Goal: Task Accomplishment & Management: Complete application form

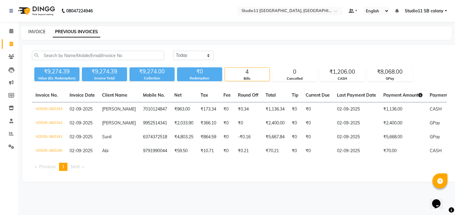
click at [37, 29] on link "INVOICE" at bounding box center [36, 31] width 17 height 5
select select "7717"
select select "service"
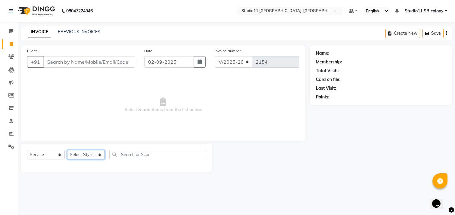
click at [95, 155] on select "Select Stylist" at bounding box center [86, 154] width 38 height 9
select select "69575"
click at [67, 150] on select "Select Stylist Afzal Akbar Dani Jeni Josna kaif lavanya manimekalai Praveen Son…" at bounding box center [86, 154] width 38 height 9
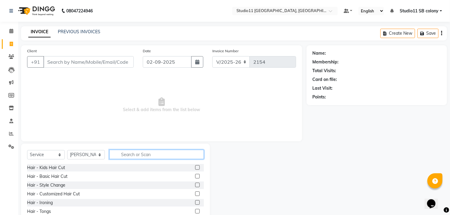
click at [143, 156] on input "text" at bounding box center [156, 154] width 95 height 9
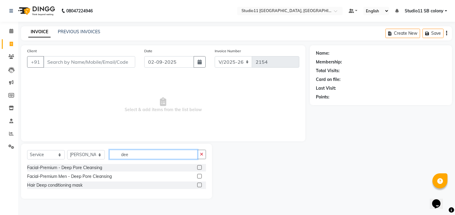
type input "dee"
click at [200, 184] on label at bounding box center [199, 184] width 5 height 5
click at [200, 184] on input "checkbox" at bounding box center [199, 185] width 4 height 4
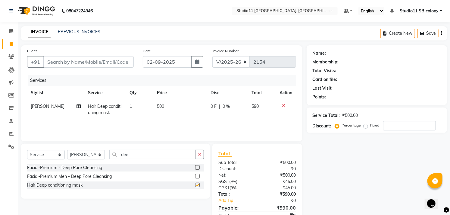
checkbox input "false"
click at [168, 100] on td "500" at bounding box center [179, 109] width 53 height 20
select select "69575"
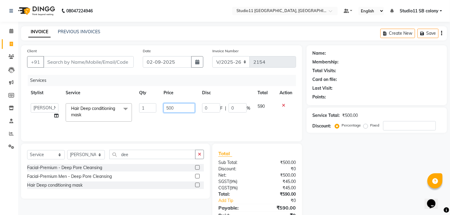
click at [175, 106] on input "500" at bounding box center [179, 107] width 31 height 9
type input "900"
click at [147, 156] on input "dee" at bounding box center [152, 154] width 86 height 9
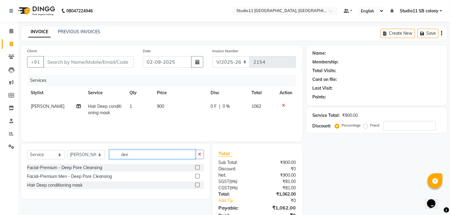
click at [147, 156] on input "dee" at bounding box center [152, 154] width 86 height 9
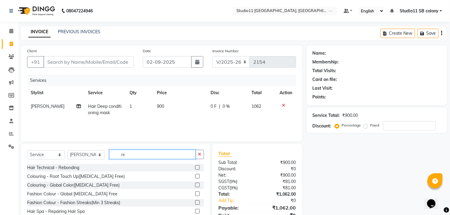
type input "r"
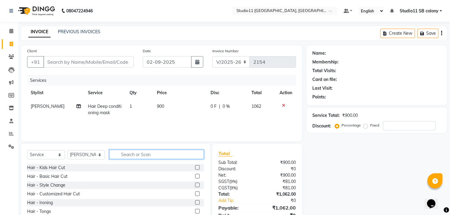
click at [164, 155] on input "text" at bounding box center [156, 154] width 95 height 9
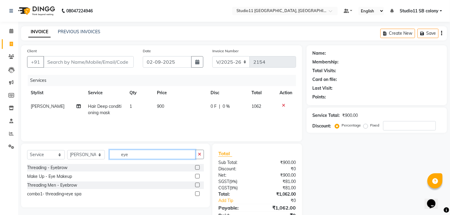
type input "eye"
click at [196, 168] on label at bounding box center [197, 167] width 5 height 5
click at [196, 168] on input "checkbox" at bounding box center [197, 167] width 4 height 4
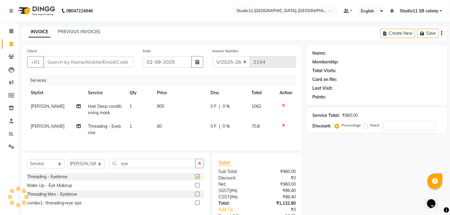
checkbox input "false"
click at [157, 130] on td "60" at bounding box center [179, 129] width 53 height 20
select select "69575"
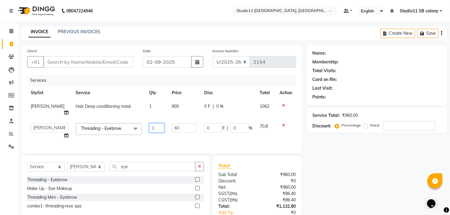
click at [151, 124] on input "1" at bounding box center [156, 127] width 15 height 9
type input "2"
click at [153, 158] on div "Select Service Product Membership Package Voucher Prepaid Gift Card Select Styl…" at bounding box center [115, 188] width 189 height 64
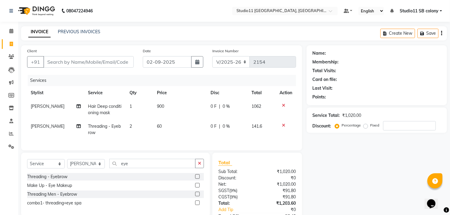
click at [153, 158] on div "Select Service Product Membership Package Voucher Prepaid Gift Card Select Styl…" at bounding box center [115, 185] width 189 height 64
click at [152, 164] on input "eye" at bounding box center [152, 163] width 86 height 9
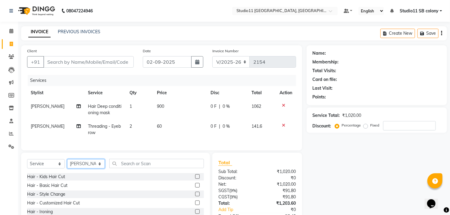
click at [92, 168] on select "Select Stylist [PERSON_NAME] Dani [PERSON_NAME] Josna kaif [PERSON_NAME] [PERSO…" at bounding box center [86, 163] width 38 height 9
select select "68830"
click at [67, 164] on select "Select Stylist [PERSON_NAME] Dani [PERSON_NAME] Josna kaif [PERSON_NAME] [PERSO…" at bounding box center [86, 163] width 38 height 9
click at [47, 168] on select "Select Service Product Membership Package Voucher Prepaid Gift Card" at bounding box center [46, 163] width 38 height 9
select select "product"
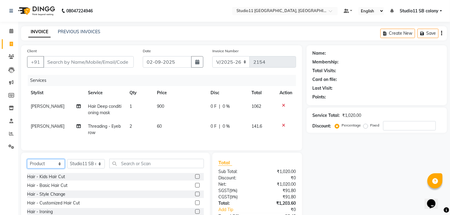
click at [27, 164] on select "Select Service Product Membership Package Voucher Prepaid Gift Card" at bounding box center [46, 163] width 38 height 9
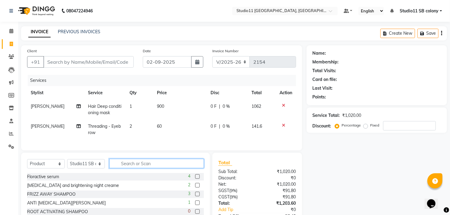
click at [134, 166] on input "text" at bounding box center [156, 163] width 95 height 9
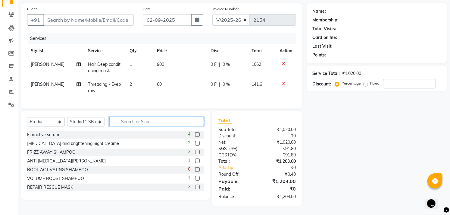
click at [175, 121] on input "text" at bounding box center [156, 121] width 95 height 9
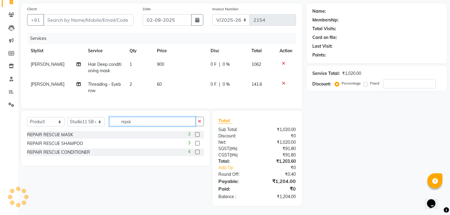
type input "repai"
click at [196, 135] on label at bounding box center [197, 134] width 5 height 5
click at [196, 135] on input "checkbox" at bounding box center [197, 135] width 4 height 4
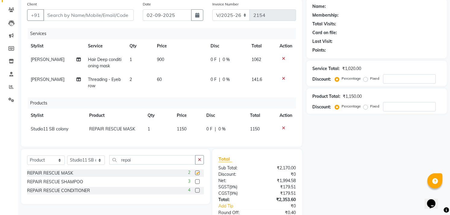
checkbox input "false"
click at [198, 184] on label at bounding box center [197, 181] width 5 height 5
click at [198, 184] on input "checkbox" at bounding box center [197, 182] width 4 height 4
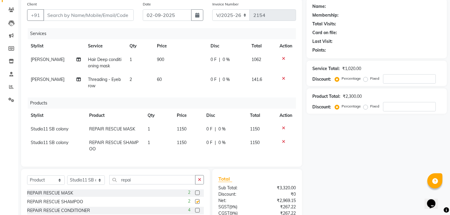
checkbox input "false"
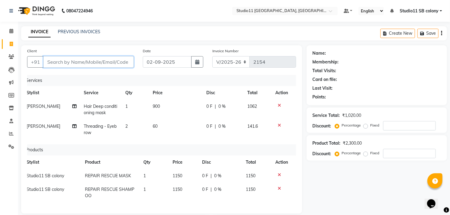
click at [102, 61] on input "Client" at bounding box center [88, 61] width 90 height 11
click at [122, 62] on input "Client" at bounding box center [88, 61] width 90 height 11
type input "9"
type input "0"
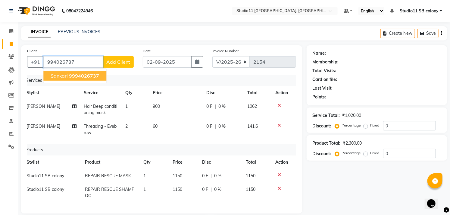
click at [90, 75] on span "994026737" at bounding box center [85, 76] width 27 height 6
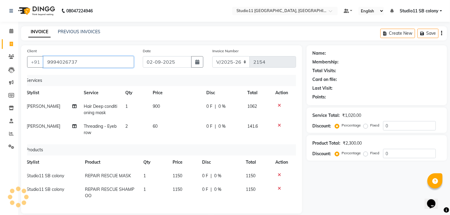
type input "9994026737"
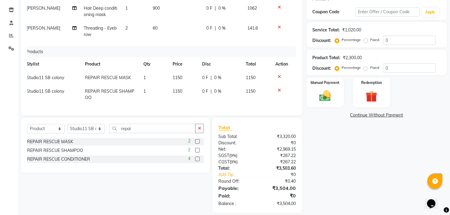
scroll to position [100, 0]
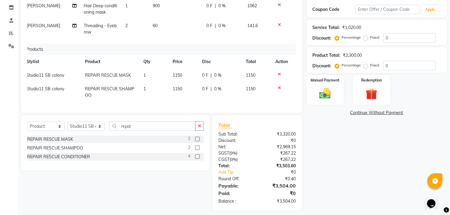
click at [280, 73] on icon at bounding box center [279, 74] width 3 height 4
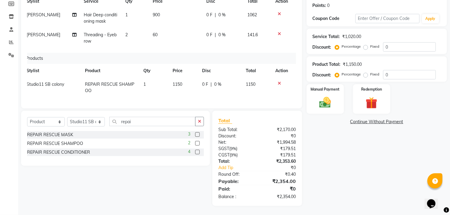
click at [198, 151] on label at bounding box center [197, 152] width 5 height 5
click at [198, 151] on input "checkbox" at bounding box center [197, 152] width 4 height 4
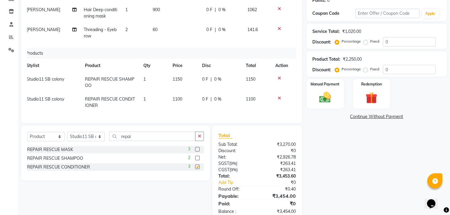
scroll to position [100, 0]
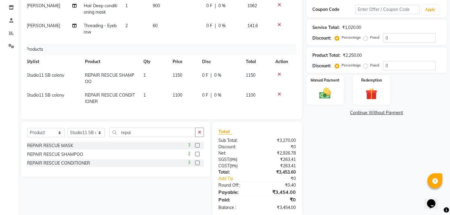
checkbox input "false"
click at [191, 98] on td "1100" at bounding box center [184, 98] width 30 height 20
select select "68830"
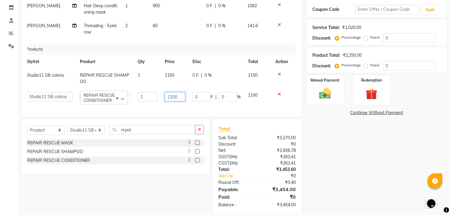
click at [181, 97] on input "1100" at bounding box center [175, 96] width 20 height 9
type input "1150"
click at [211, 46] on div "Products" at bounding box center [160, 49] width 273 height 11
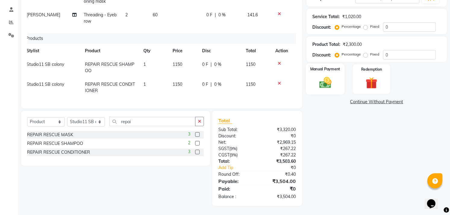
scroll to position [116, 0]
click at [330, 68] on div "Manual Payment" at bounding box center [325, 79] width 39 height 31
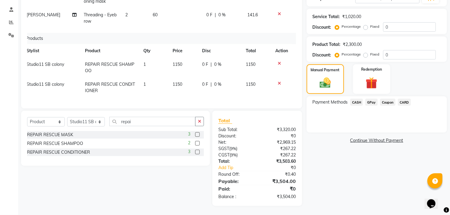
click at [372, 99] on span "GPay" at bounding box center [372, 102] width 12 height 7
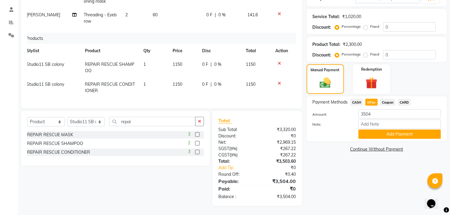
click at [378, 129] on button "Add Payment" at bounding box center [400, 133] width 83 height 9
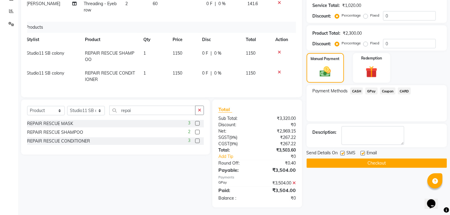
scroll to position [129, 0]
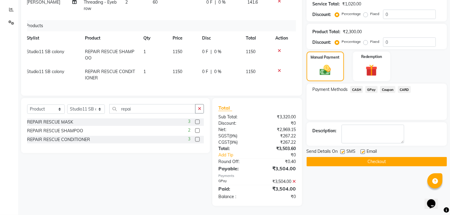
click at [362, 149] on label at bounding box center [363, 151] width 5 height 5
click at [362, 150] on input "checkbox" at bounding box center [363, 152] width 4 height 4
checkbox input "false"
click at [342, 149] on label at bounding box center [343, 151] width 5 height 5
click at [342, 150] on input "checkbox" at bounding box center [343, 152] width 4 height 4
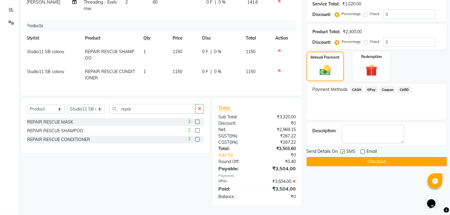
checkbox input "false"
click at [343, 157] on button "Checkout" at bounding box center [377, 161] width 140 height 9
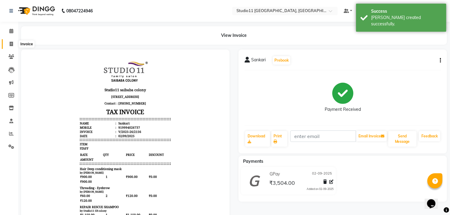
click at [13, 45] on span at bounding box center [11, 44] width 11 height 7
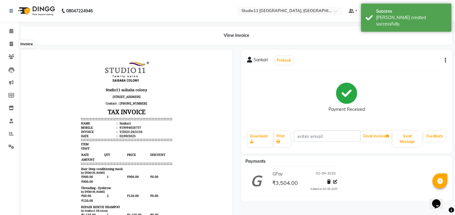
select select "service"
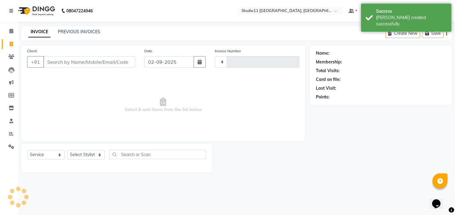
type input "2157"
select select "7717"
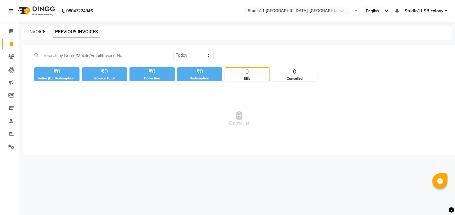
click at [42, 35] on div "INVOICE" at bounding box center [36, 32] width 17 height 6
click at [41, 31] on link "INVOICE" at bounding box center [36, 31] width 17 height 5
select select "en"
select select "service"
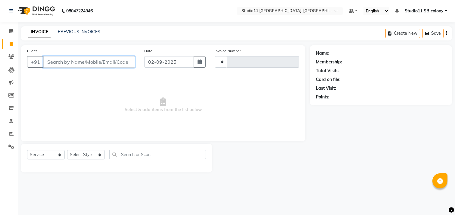
click at [87, 60] on input "Client" at bounding box center [89, 61] width 92 height 11
type input "2154"
select select "7717"
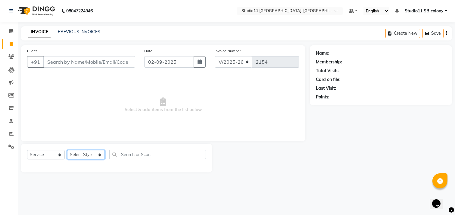
click at [81, 155] on select "Select Stylist [PERSON_NAME] Dani [PERSON_NAME] Josna kaif [PERSON_NAME] [PERSO…" at bounding box center [86, 154] width 38 height 9
select select "69575"
click at [67, 150] on select "Select Stylist [PERSON_NAME] Dani [PERSON_NAME] Josna kaif [PERSON_NAME] [PERSO…" at bounding box center [86, 154] width 38 height 9
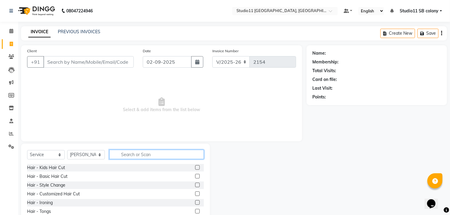
click at [127, 157] on input "text" at bounding box center [156, 154] width 95 height 9
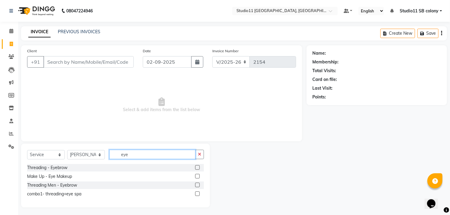
type input "eye"
click at [199, 167] on label at bounding box center [197, 167] width 5 height 5
click at [199, 167] on input "checkbox" at bounding box center [197, 167] width 4 height 4
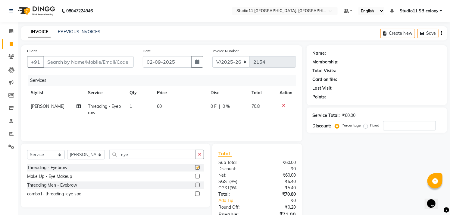
checkbox input "false"
click at [142, 110] on td "1" at bounding box center [140, 109] width 28 height 20
select select "69575"
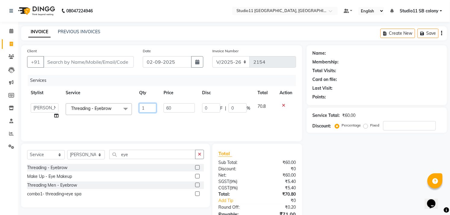
click at [149, 108] on input "1" at bounding box center [147, 107] width 17 height 9
type input "2"
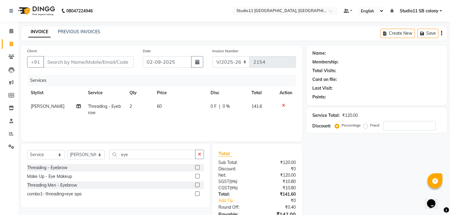
click at [183, 105] on td "60" at bounding box center [179, 109] width 53 height 20
select select "69575"
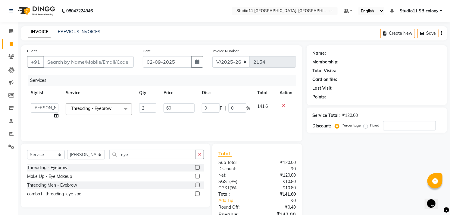
click at [183, 105] on input "60" at bounding box center [179, 107] width 31 height 9
type input "59.5"
click at [178, 85] on div "Services" at bounding box center [164, 80] width 273 height 11
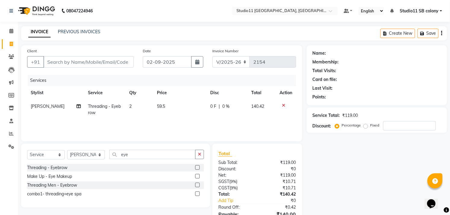
scroll to position [33, 0]
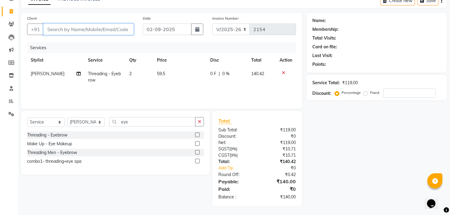
click at [111, 27] on input "Client" at bounding box center [88, 29] width 90 height 11
type input "9"
type input "0"
type input "9942209797"
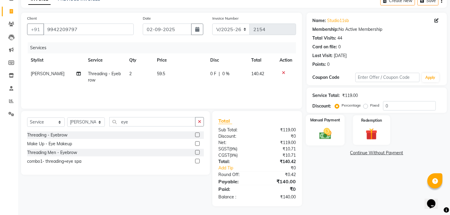
click at [311, 136] on div "Manual Payment" at bounding box center [325, 130] width 39 height 31
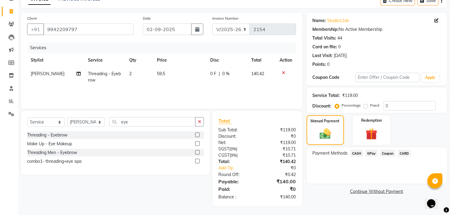
drag, startPoint x: 371, startPoint y: 153, endPoint x: 373, endPoint y: 158, distance: 5.0
click at [371, 153] on span "GPay" at bounding box center [372, 153] width 12 height 7
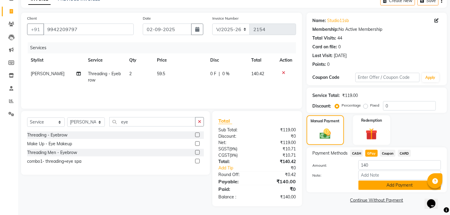
click at [381, 184] on button "Add Payment" at bounding box center [400, 184] width 83 height 9
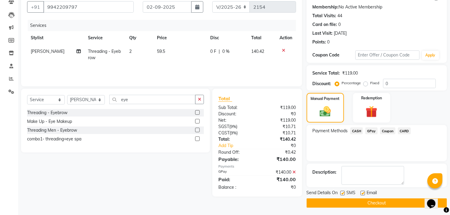
scroll to position [56, 0]
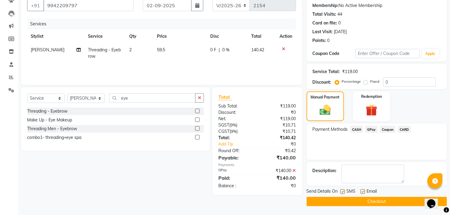
click at [364, 191] on label at bounding box center [363, 191] width 5 height 5
click at [364, 191] on input "checkbox" at bounding box center [363, 192] width 4 height 4
checkbox input "false"
click at [341, 191] on label at bounding box center [343, 191] width 5 height 5
click at [341, 191] on input "checkbox" at bounding box center [343, 192] width 4 height 4
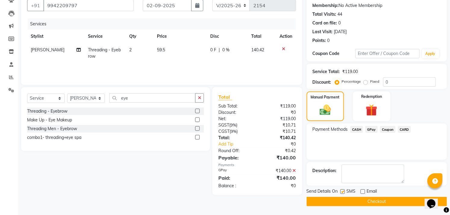
checkbox input "false"
click at [341, 199] on button "Checkout" at bounding box center [377, 201] width 140 height 9
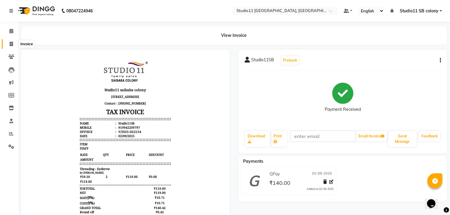
click at [12, 44] on icon at bounding box center [11, 44] width 3 height 5
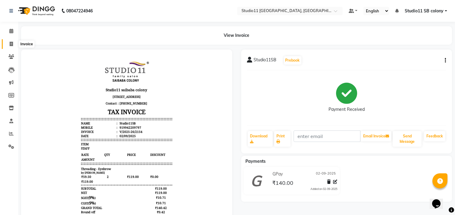
select select "service"
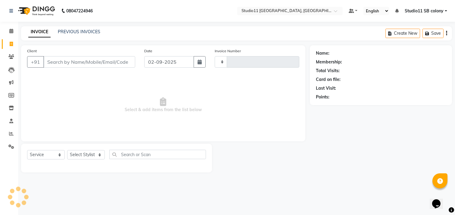
type input "2155"
select select "7717"
click at [89, 34] on link "PREVIOUS INVOICES" at bounding box center [79, 31] width 43 height 5
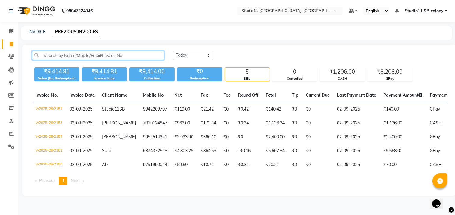
click at [99, 57] on input "text" at bounding box center [98, 55] width 132 height 9
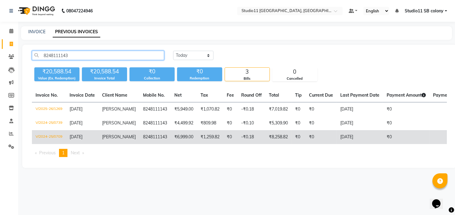
type input "8248111143"
click at [285, 133] on td "₹8,258.82" at bounding box center [279, 137] width 26 height 14
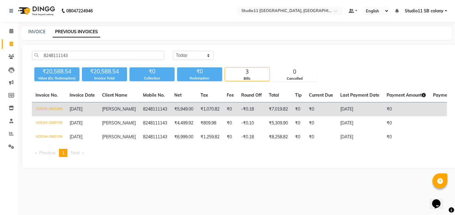
click at [143, 114] on td "8248111143" at bounding box center [155, 109] width 31 height 14
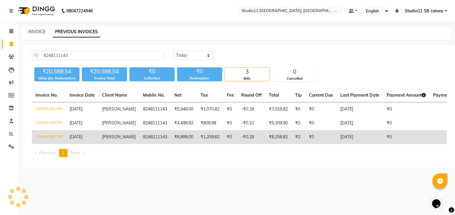
click at [156, 133] on td "8248111143" at bounding box center [155, 137] width 31 height 14
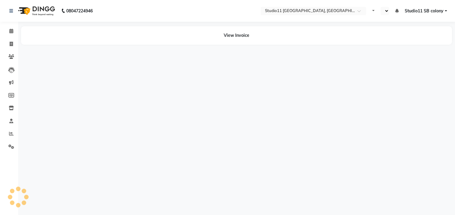
select select "en"
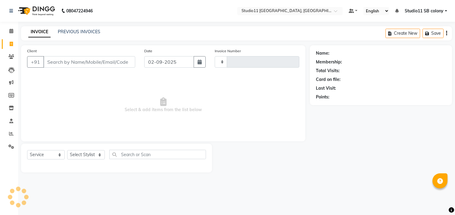
select select "service"
drag, startPoint x: 0, startPoint y: 0, endPoint x: 84, endPoint y: 154, distance: 175.1
click at [84, 154] on select "Select Stylist" at bounding box center [86, 154] width 38 height 9
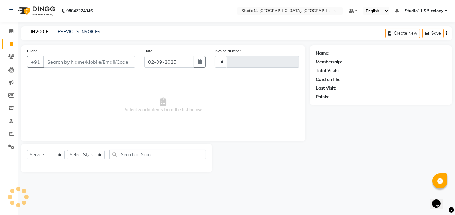
drag, startPoint x: 84, startPoint y: 155, endPoint x: 82, endPoint y: 158, distance: 4.0
click at [83, 158] on select "Select Stylist" at bounding box center [86, 154] width 38 height 9
click at [85, 152] on select "Select Stylist" at bounding box center [86, 154] width 38 height 9
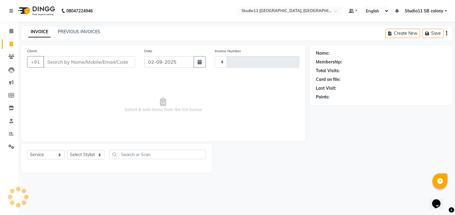
click at [86, 152] on select "Select Stylist" at bounding box center [86, 154] width 38 height 9
click at [87, 152] on select "Select Stylist" at bounding box center [86, 154] width 38 height 9
type input "2155"
click at [87, 152] on select "Select Stylist" at bounding box center [86, 154] width 38 height 9
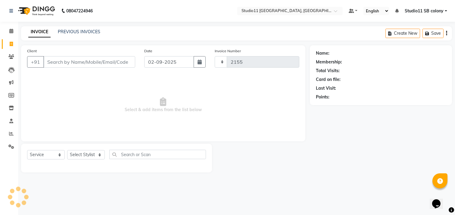
select select "7717"
click at [88, 154] on select "Select Stylist" at bounding box center [86, 154] width 38 height 9
click at [89, 154] on select "Select Stylist" at bounding box center [86, 154] width 38 height 9
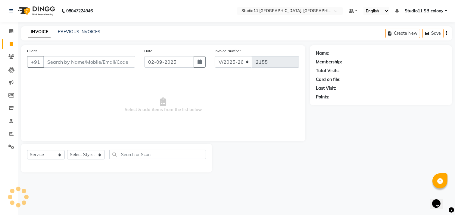
click at [89, 154] on select "Select Stylist" at bounding box center [86, 154] width 38 height 9
click at [90, 154] on select "Select Stylist" at bounding box center [86, 154] width 38 height 9
click at [90, 155] on select "Select Stylist" at bounding box center [86, 154] width 38 height 9
select select "70879"
click at [67, 150] on select "Select Stylist [PERSON_NAME] Dani [PERSON_NAME] Josna kaif [PERSON_NAME] [PERSO…" at bounding box center [86, 154] width 38 height 9
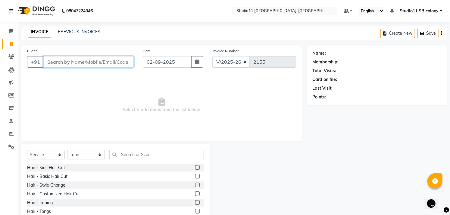
click at [103, 60] on input "Client" at bounding box center [88, 61] width 90 height 11
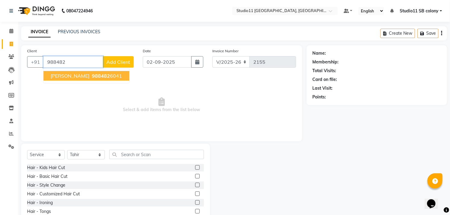
click at [100, 76] on button "sreejith 988482 6041" at bounding box center [86, 76] width 86 height 10
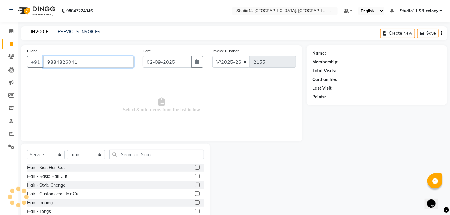
type input "9884826041"
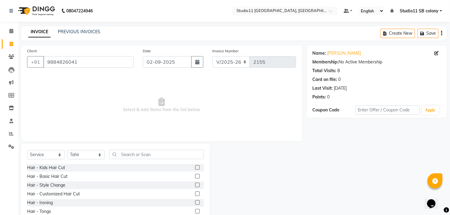
scroll to position [27, 0]
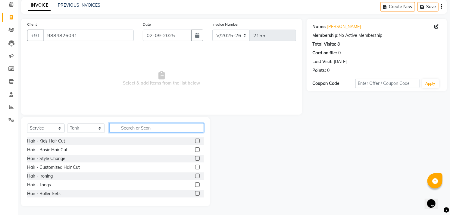
click at [128, 129] on input "text" at bounding box center [156, 127] width 95 height 9
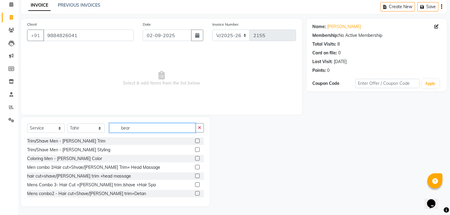
type input "bear"
click at [195, 140] on label at bounding box center [197, 140] width 5 height 5
click at [195, 140] on input "checkbox" at bounding box center [197, 141] width 4 height 4
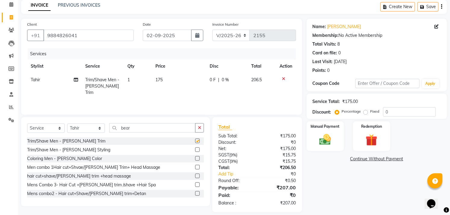
checkbox input "false"
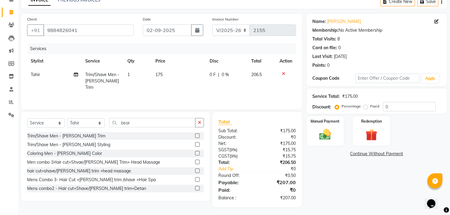
scroll to position [33, 0]
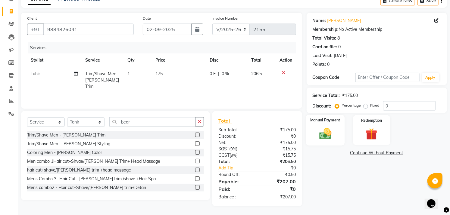
click at [325, 133] on img at bounding box center [326, 134] width 20 height 14
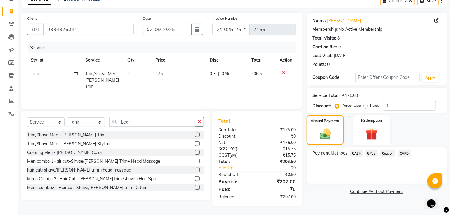
click at [371, 153] on span "GPay" at bounding box center [372, 153] width 12 height 7
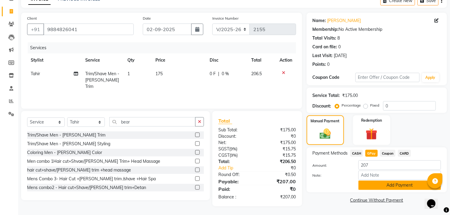
click at [376, 184] on button "Add Payment" at bounding box center [400, 184] width 83 height 9
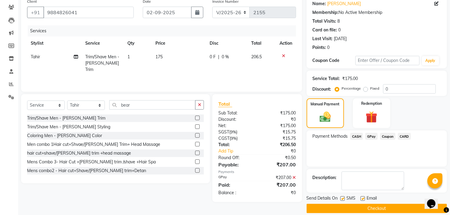
scroll to position [56, 0]
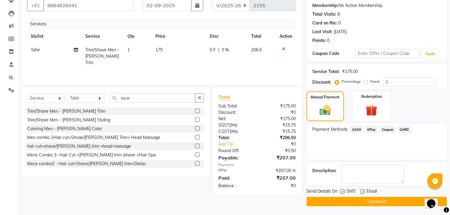
click at [364, 191] on label at bounding box center [363, 191] width 5 height 5
click at [364, 191] on input "checkbox" at bounding box center [363, 192] width 4 height 4
checkbox input "false"
click at [345, 192] on label at bounding box center [343, 191] width 5 height 5
click at [345, 192] on input "checkbox" at bounding box center [343, 192] width 4 height 4
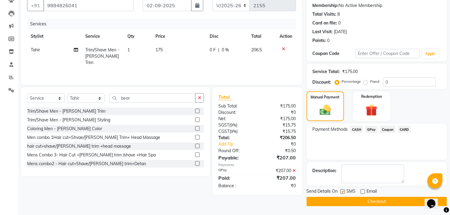
checkbox input "false"
click at [345, 202] on button "Checkout" at bounding box center [377, 201] width 140 height 9
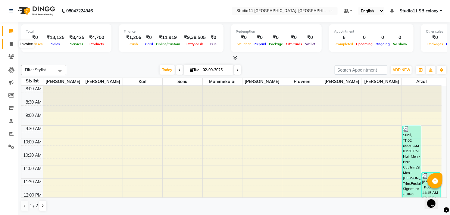
click at [13, 45] on icon at bounding box center [11, 44] width 3 height 5
select select "service"
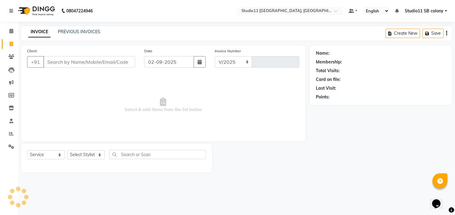
select select "7717"
type input "2157"
click at [51, 62] on input "Client" at bounding box center [89, 61] width 92 height 11
click at [93, 156] on select "Select Stylist [PERSON_NAME] Dani [PERSON_NAME] Josna kaif [PERSON_NAME] [PERSO…" at bounding box center [86, 154] width 38 height 9
select select "68719"
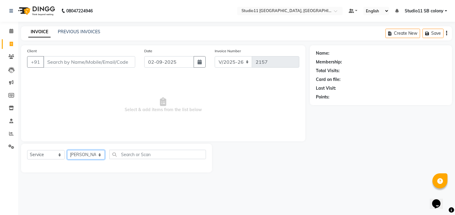
click at [67, 150] on select "Select Stylist [PERSON_NAME] Dani [PERSON_NAME] Josna kaif [PERSON_NAME] [PERSO…" at bounding box center [86, 154] width 38 height 9
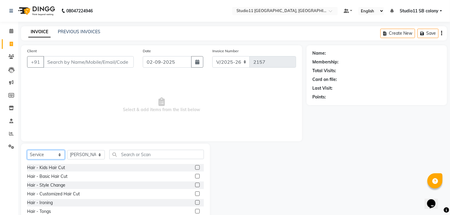
click at [36, 155] on select "Select Service Product Membership Package Voucher Prepaid Gift Card" at bounding box center [46, 154] width 38 height 9
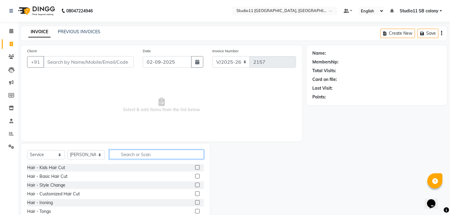
click at [158, 152] on input "text" at bounding box center [156, 154] width 95 height 9
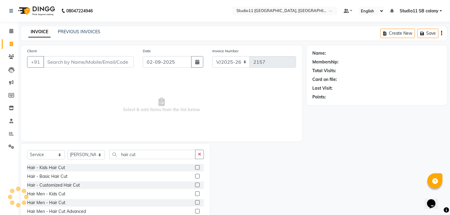
click at [204, 186] on div "Select Service Product Membership Package Voucher Prepaid Gift Card Select Styl…" at bounding box center [115, 187] width 189 height 89
click at [140, 158] on input "hair cut" at bounding box center [152, 154] width 86 height 9
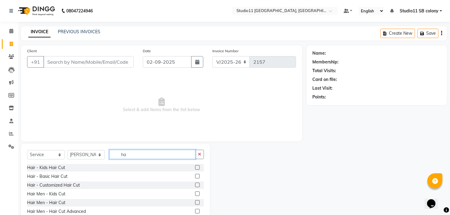
type input "h"
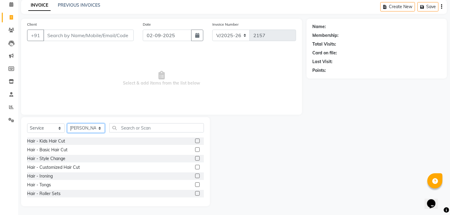
click at [94, 127] on select "Select Stylist [PERSON_NAME] Dani [PERSON_NAME] Josna kaif [PERSON_NAME] [PERSO…" at bounding box center [86, 127] width 38 height 9
click at [138, 108] on span "Select & add items from the list below" at bounding box center [161, 78] width 269 height 60
click at [73, 128] on select "Select Stylist [PERSON_NAME] Dani [PERSON_NAME] Josna kaif [PERSON_NAME] [PERSO…" at bounding box center [86, 127] width 38 height 9
select select "69390"
click at [67, 123] on select "Select Stylist [PERSON_NAME] Dani [PERSON_NAME] Josna kaif [PERSON_NAME] [PERSO…" at bounding box center [86, 127] width 38 height 9
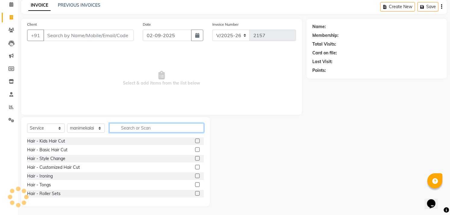
click at [127, 128] on input "text" at bounding box center [156, 127] width 95 height 9
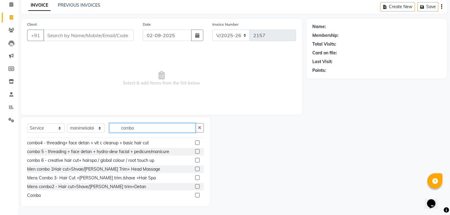
scroll to position [36, 0]
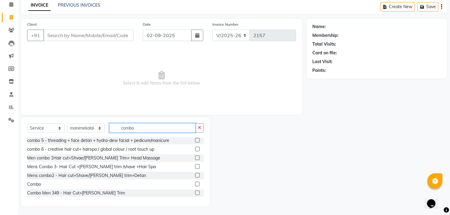
type input "combo"
click at [195, 184] on label at bounding box center [197, 183] width 5 height 5
click at [195, 184] on input "checkbox" at bounding box center [197, 184] width 4 height 4
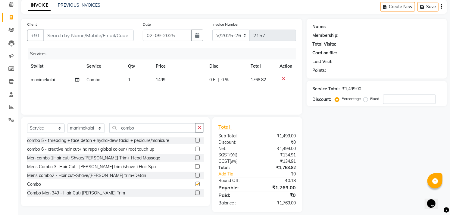
checkbox input "false"
click at [173, 81] on td "1499" at bounding box center [180, 80] width 54 height 14
select select "69390"
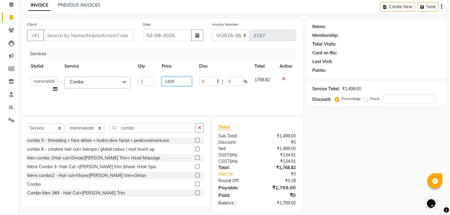
click at [188, 83] on input "1499" at bounding box center [177, 81] width 30 height 9
type input "1"
type input "1699"
click at [183, 91] on div "Services Stylist Service Qty Price Disc Total Action [PERSON_NAME] Dani [PERSON…" at bounding box center [161, 78] width 269 height 60
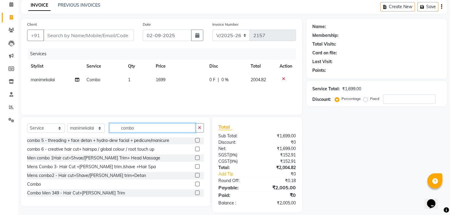
click at [147, 129] on input "combo" at bounding box center [152, 127] width 86 height 9
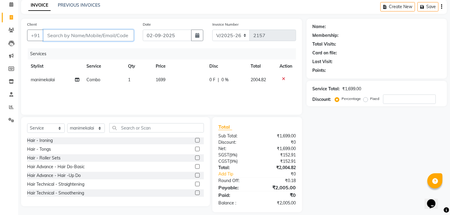
click at [121, 33] on input "Client" at bounding box center [88, 35] width 90 height 11
type input "8"
type input "0"
type input "8148139654"
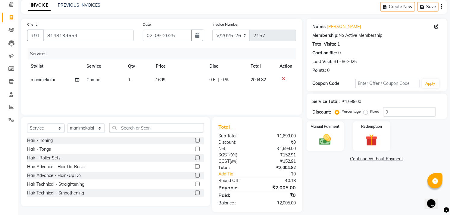
scroll to position [33, 0]
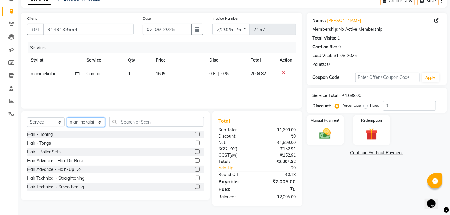
click at [83, 124] on select "Select Stylist [PERSON_NAME] Dani [PERSON_NAME] Josna kaif [PERSON_NAME] [PERSO…" at bounding box center [86, 121] width 38 height 9
select select "68830"
click at [67, 117] on select "Select Stylist [PERSON_NAME] Dani [PERSON_NAME] Josna kaif [PERSON_NAME] [PERSO…" at bounding box center [86, 121] width 38 height 9
click at [56, 121] on select "Select Service Product Membership Package Voucher Prepaid Gift Card" at bounding box center [46, 121] width 38 height 9
click at [27, 117] on select "Select Service Product Membership Package Voucher Prepaid Gift Card" at bounding box center [46, 121] width 38 height 9
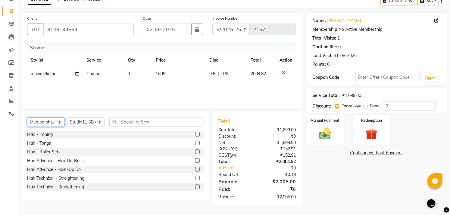
scroll to position [0, 0]
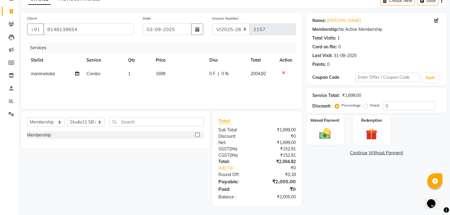
click at [197, 135] on label at bounding box center [197, 134] width 5 height 5
click at [197, 135] on input "checkbox" at bounding box center [197, 135] width 4 height 4
select select "select"
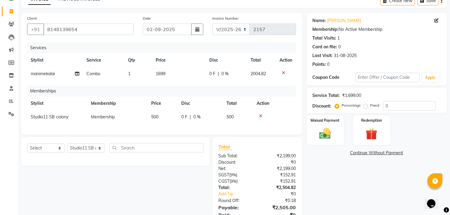
click at [162, 117] on td "500" at bounding box center [163, 117] width 30 height 14
select select "68830"
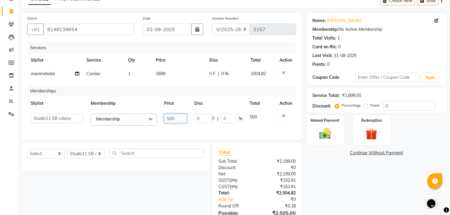
click at [178, 118] on input "500" at bounding box center [175, 118] width 23 height 9
type input "0"
click at [281, 133] on div "Services Stylist Service Qty Price Disc Total Action manimekalai Combo 1 1699 0…" at bounding box center [161, 88] width 269 height 92
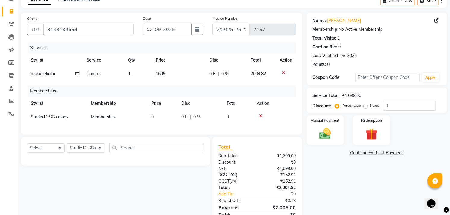
click at [260, 116] on icon at bounding box center [260, 116] width 3 height 4
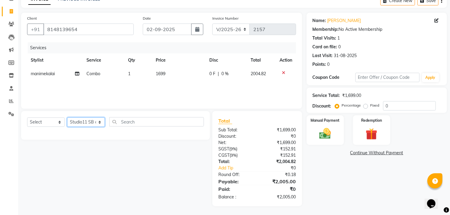
click at [95, 121] on select "Select Stylist [PERSON_NAME] Dani [PERSON_NAME] Josna kaif [PERSON_NAME] [PERSO…" at bounding box center [86, 121] width 38 height 9
click at [67, 117] on select "Select Stylist [PERSON_NAME] Dani [PERSON_NAME] Josna kaif [PERSON_NAME] [PERSO…" at bounding box center [86, 121] width 38 height 9
click at [34, 123] on select "Select Service Product Membership Package Voucher Prepaid Gift Card" at bounding box center [46, 121] width 38 height 9
select select "product"
click at [27, 117] on select "Select Service Product Membership Package Voucher Prepaid Gift Card" at bounding box center [46, 121] width 38 height 9
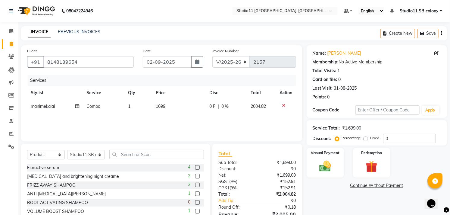
click at [281, 105] on div at bounding box center [286, 105] width 13 height 4
click at [284, 103] on icon at bounding box center [283, 105] width 3 height 4
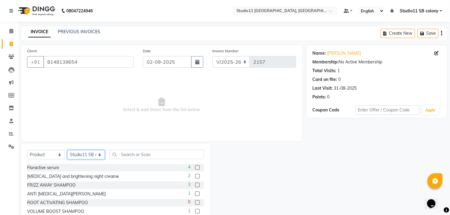
click at [80, 157] on select "Select Stylist [PERSON_NAME] Dani [PERSON_NAME] Josna kaif [PERSON_NAME] [PERSO…" at bounding box center [86, 154] width 38 height 9
select select "69575"
click at [67, 150] on select "Select Stylist [PERSON_NAME] Dani [PERSON_NAME] Josna kaif [PERSON_NAME] [PERSO…" at bounding box center [86, 154] width 38 height 9
click at [40, 150] on select "Select Service Product Membership Package Voucher Prepaid Gift Card" at bounding box center [46, 154] width 38 height 9
select select "service"
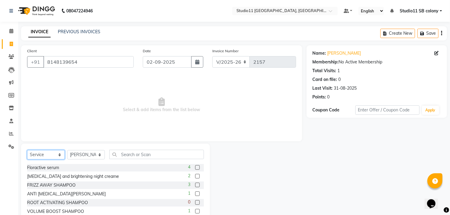
click at [27, 150] on select "Select Service Product Membership Package Voucher Prepaid Gift Card" at bounding box center [46, 154] width 38 height 9
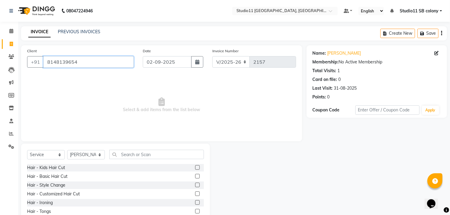
click at [89, 61] on input "8148139654" at bounding box center [88, 61] width 90 height 11
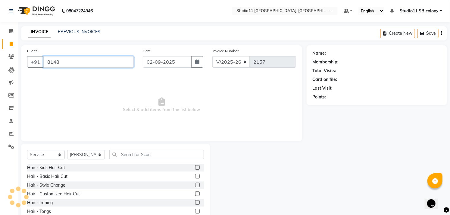
type input "814"
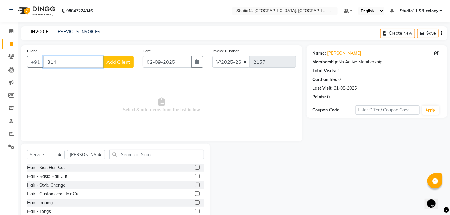
click at [89, 61] on input "814" at bounding box center [73, 61] width 60 height 11
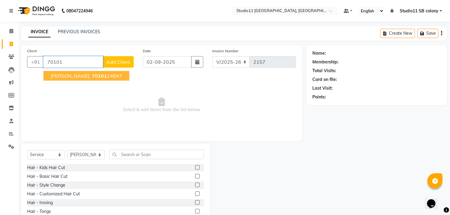
type input "70101"
click at [95, 154] on select "Select Stylist [PERSON_NAME] Dani [PERSON_NAME] Josna kaif [PERSON_NAME] [PERSO…" at bounding box center [86, 154] width 38 height 9
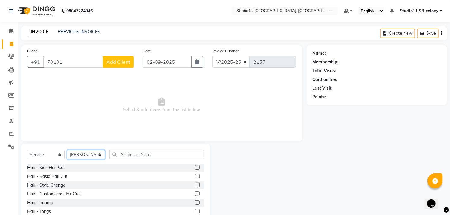
click at [67, 150] on select "Select Stylist [PERSON_NAME] Dani [PERSON_NAME] Josna kaif [PERSON_NAME] [PERSO…" at bounding box center [86, 154] width 38 height 9
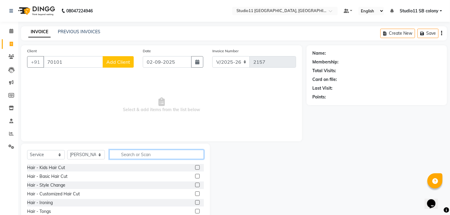
click at [135, 156] on input "text" at bounding box center [156, 154] width 95 height 9
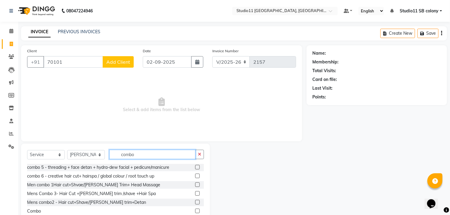
scroll to position [36, 0]
type input "combo"
click at [195, 209] on label at bounding box center [197, 210] width 5 height 5
click at [195, 209] on input "checkbox" at bounding box center [197, 211] width 4 height 4
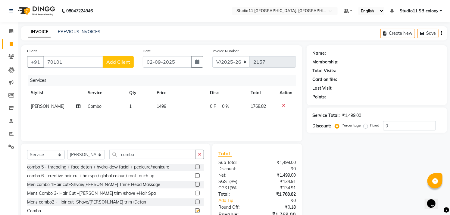
checkbox input "false"
click at [160, 155] on input "combo" at bounding box center [152, 154] width 86 height 9
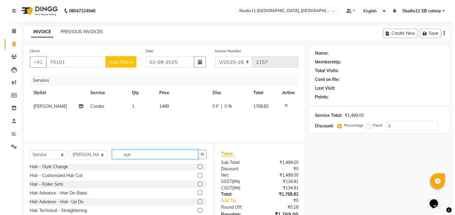
scroll to position [0, 0]
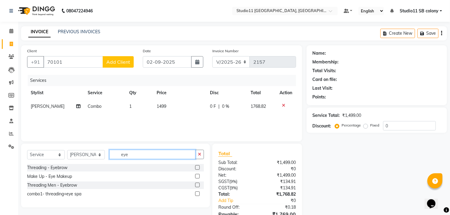
type input "eye"
click at [199, 167] on label at bounding box center [197, 167] width 5 height 5
click at [199, 167] on input "checkbox" at bounding box center [197, 167] width 4 height 4
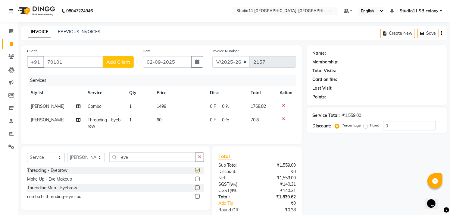
checkbox input "false"
click at [143, 123] on td "1" at bounding box center [139, 123] width 27 height 20
select select "69575"
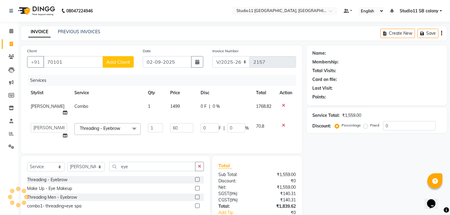
click at [148, 123] on input "1" at bounding box center [155, 127] width 15 height 9
type input "2"
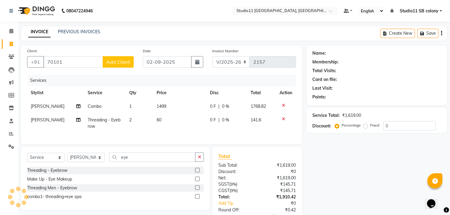
click at [166, 111] on td "1499" at bounding box center [179, 106] width 53 height 14
select select "69575"
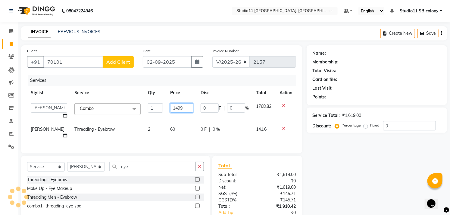
click at [173, 107] on input "1499" at bounding box center [181, 107] width 23 height 9
type input "999"
click at [73, 90] on tr "Stylist Service Qty Price Disc Total Action" at bounding box center [161, 93] width 269 height 14
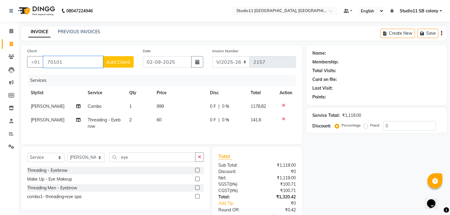
click at [68, 60] on input "70101" at bounding box center [73, 61] width 60 height 11
type input "7010164243"
click at [113, 64] on span "Add Client" at bounding box center [118, 62] width 24 height 6
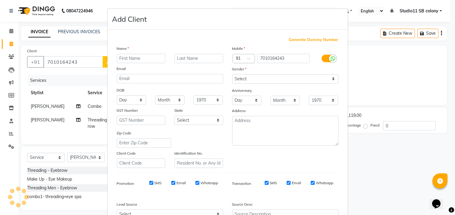
click at [127, 59] on input "text" at bounding box center [141, 58] width 49 height 9
type input "Vishnu priya"
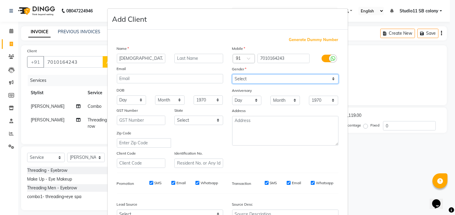
click at [237, 77] on select "Select [DEMOGRAPHIC_DATA] [DEMOGRAPHIC_DATA] Other Prefer Not To Say" at bounding box center [285, 78] width 106 height 9
select select "[DEMOGRAPHIC_DATA]"
click at [232, 74] on select "Select [DEMOGRAPHIC_DATA] [DEMOGRAPHIC_DATA] Other Prefer Not To Say" at bounding box center [285, 78] width 106 height 9
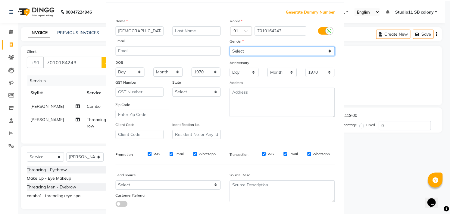
scroll to position [64, 0]
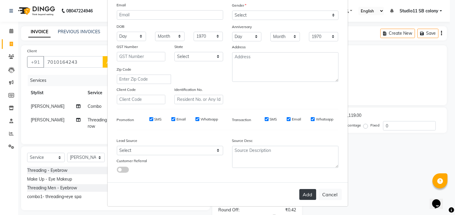
click at [306, 199] on button "Add" at bounding box center [308, 194] width 17 height 11
select select
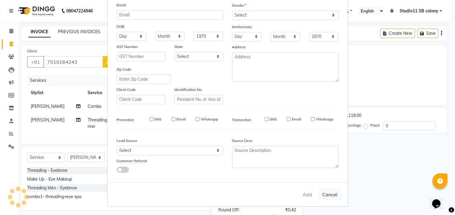
select select
checkbox input "false"
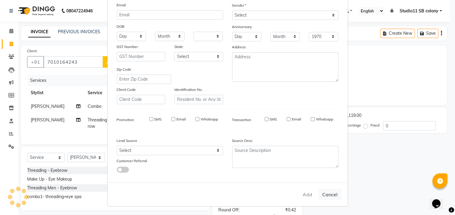
checkbox input "false"
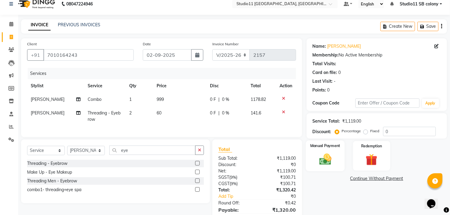
scroll to position [40, 0]
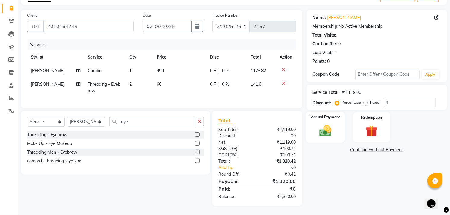
click at [335, 124] on img at bounding box center [326, 131] width 20 height 14
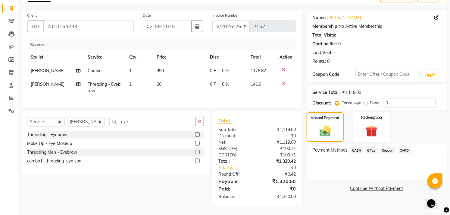
click at [405, 147] on span "CARD" at bounding box center [404, 150] width 13 height 7
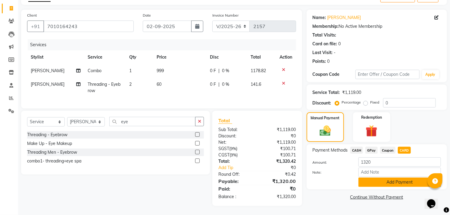
click at [397, 177] on button "Add Payment" at bounding box center [400, 181] width 83 height 9
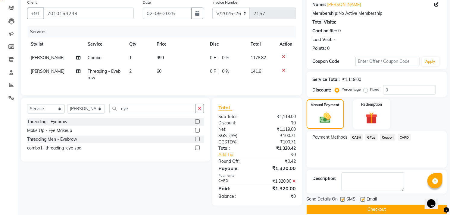
scroll to position [56, 0]
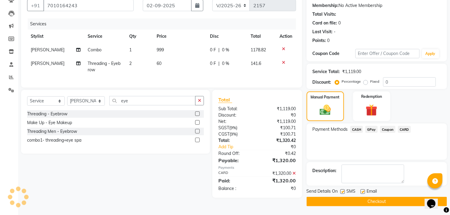
click at [362, 192] on label at bounding box center [363, 191] width 5 height 5
click at [362, 192] on input "checkbox" at bounding box center [363, 192] width 4 height 4
checkbox input "false"
click at [344, 198] on button "Checkout" at bounding box center [377, 201] width 140 height 9
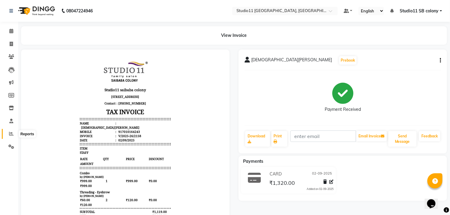
click at [14, 134] on span at bounding box center [11, 133] width 11 height 7
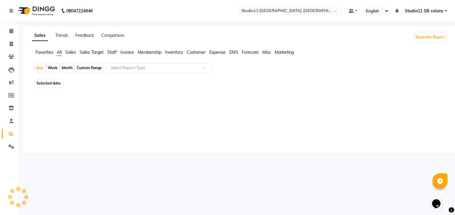
click at [110, 54] on span "Staff" at bounding box center [112, 51] width 10 height 5
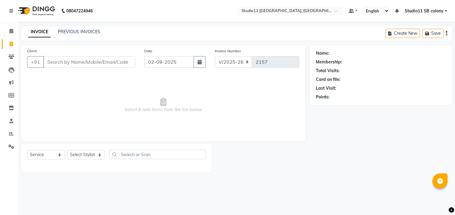
select select "7717"
click at [40, 157] on select "Select Service Product Membership Package Voucher Prepaid Gift Card" at bounding box center [46, 154] width 38 height 9
select select "membership"
click at [27, 150] on select "Select Service Product Membership Package Voucher Prepaid Gift Card" at bounding box center [46, 154] width 38 height 9
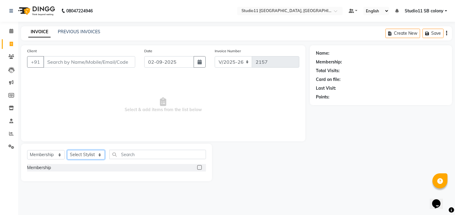
click at [80, 154] on select "Select Stylist [PERSON_NAME] Dani [PERSON_NAME] Josna kaif [PERSON_NAME] [PERSO…" at bounding box center [86, 154] width 38 height 9
click at [106, 172] on div "Membership" at bounding box center [116, 168] width 179 height 9
click at [110, 61] on input "Client" at bounding box center [89, 61] width 92 height 11
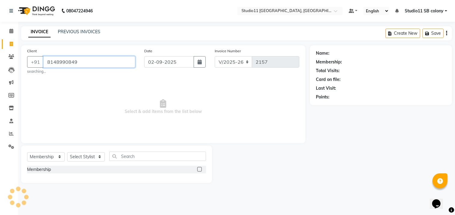
type input "8148990849"
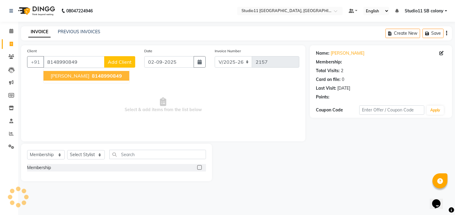
select select "1: Object"
click at [92, 74] on span "8148990849" at bounding box center [107, 76] width 30 height 6
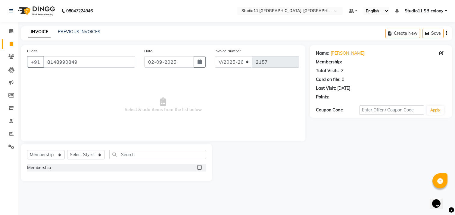
select select "1: Object"
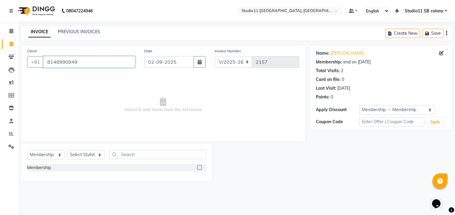
drag, startPoint x: 85, startPoint y: 65, endPoint x: 44, endPoint y: 65, distance: 40.7
click at [44, 65] on input "8148990849" at bounding box center [89, 61] width 92 height 11
click at [210, 83] on span "Select & add items from the list below" at bounding box center [163, 105] width 273 height 60
click at [200, 166] on label at bounding box center [199, 167] width 5 height 5
click at [200, 166] on input "checkbox" at bounding box center [199, 167] width 4 height 4
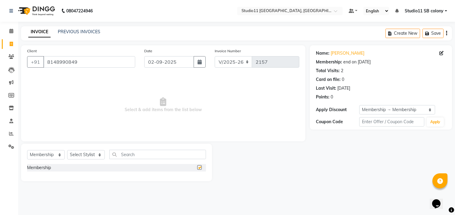
checkbox input "false"
click at [81, 153] on select "Select Stylist [PERSON_NAME] Dani [PERSON_NAME] Josna kaif [PERSON_NAME] [PERSO…" at bounding box center [86, 154] width 38 height 9
select select "68830"
click at [67, 150] on select "Select Stylist [PERSON_NAME] Dani [PERSON_NAME] Josna kaif [PERSON_NAME] [PERSO…" at bounding box center [86, 154] width 38 height 9
click at [198, 168] on label at bounding box center [199, 167] width 5 height 5
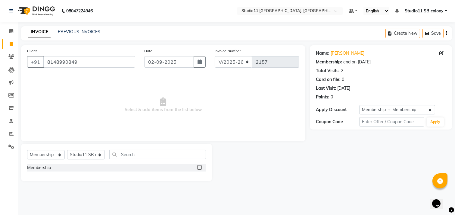
click at [198, 168] on input "checkbox" at bounding box center [199, 167] width 4 height 4
select select "select"
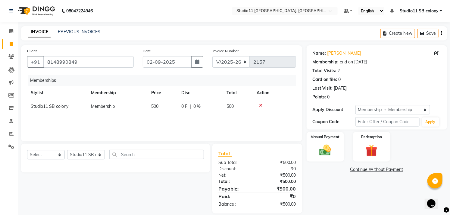
click at [161, 106] on td "500" at bounding box center [163, 106] width 30 height 14
select select "68830"
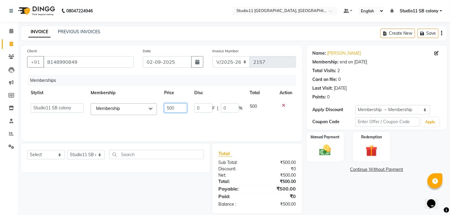
click at [175, 107] on input "500" at bounding box center [175, 107] width 23 height 9
type input "5"
type input "0"
click at [182, 88] on tr "Stylist Membership Price Disc Total Action" at bounding box center [161, 93] width 269 height 14
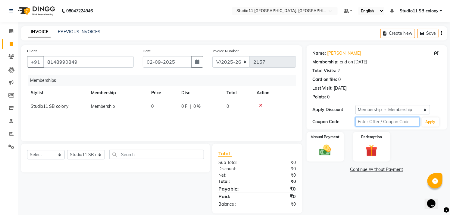
click at [372, 121] on input "text" at bounding box center [388, 121] width 64 height 9
type input "15"
click at [418, 150] on div "Manual Payment Redemption" at bounding box center [377, 147] width 150 height 30
click at [260, 106] on icon at bounding box center [260, 105] width 3 height 4
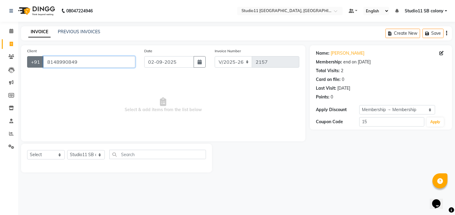
drag, startPoint x: 69, startPoint y: 64, endPoint x: 37, endPoint y: 63, distance: 31.7
click at [37, 63] on div "[PHONE_NUMBER]" at bounding box center [81, 61] width 108 height 11
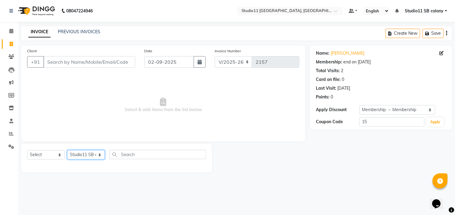
click at [80, 153] on select "Select Stylist [PERSON_NAME] Dani [PERSON_NAME] Josna kaif [PERSON_NAME] [PERSO…" at bounding box center [86, 154] width 38 height 9
select select "69390"
click at [67, 150] on select "Select Stylist [PERSON_NAME] Dani [PERSON_NAME] Josna kaif [PERSON_NAME] [PERSO…" at bounding box center [86, 154] width 38 height 9
click at [129, 155] on input "text" at bounding box center [157, 154] width 97 height 9
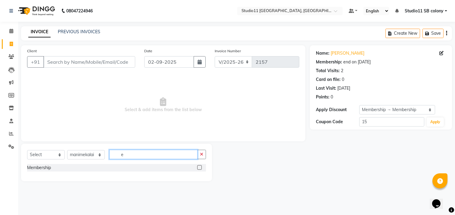
type input "e"
click at [200, 168] on label at bounding box center [199, 167] width 5 height 5
click at [200, 168] on input "checkbox" at bounding box center [199, 167] width 4 height 4
checkbox input "false"
click at [163, 154] on input "e" at bounding box center [153, 154] width 88 height 9
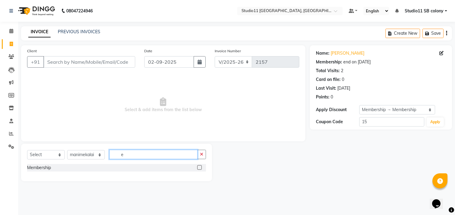
click at [163, 154] on input "e" at bounding box center [153, 154] width 88 height 9
click at [50, 154] on select "Select Service Product Membership Package Voucher Prepaid Gift Card" at bounding box center [46, 154] width 38 height 9
select select "service"
click at [27, 150] on select "Select Service Product Membership Package Voucher Prepaid Gift Card" at bounding box center [46, 154] width 38 height 9
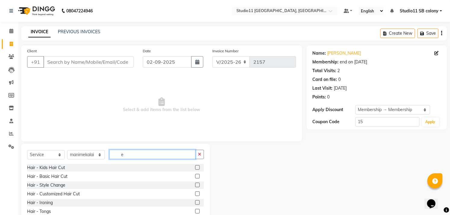
click at [140, 154] on input "e" at bounding box center [152, 154] width 86 height 9
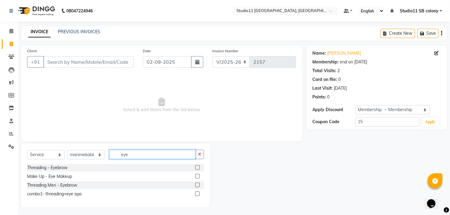
type input "eye"
click at [197, 166] on label at bounding box center [197, 167] width 5 height 5
click at [197, 166] on input "checkbox" at bounding box center [197, 167] width 4 height 4
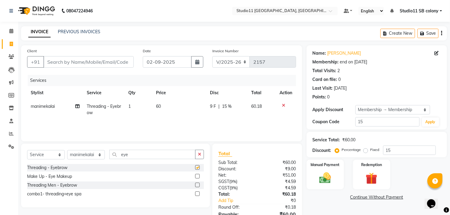
checkbox input "false"
click at [147, 160] on div "Select Service Product Membership Package Voucher Prepaid Gift Card Select Styl…" at bounding box center [115, 157] width 177 height 14
click at [146, 157] on input "eye" at bounding box center [152, 154] width 86 height 9
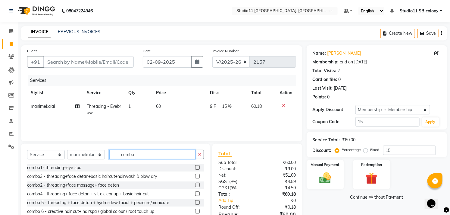
scroll to position [36, 0]
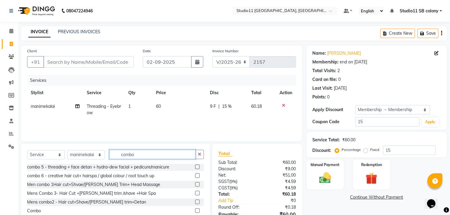
type input "combo"
click at [195, 209] on label at bounding box center [197, 210] width 5 height 5
click at [195, 209] on input "checkbox" at bounding box center [197, 211] width 4 height 4
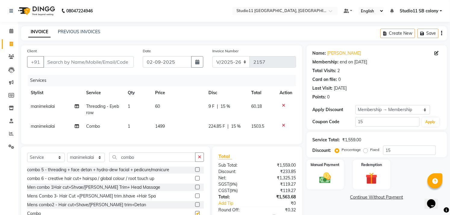
checkbox input "false"
click at [203, 162] on button "button" at bounding box center [199, 156] width 9 height 9
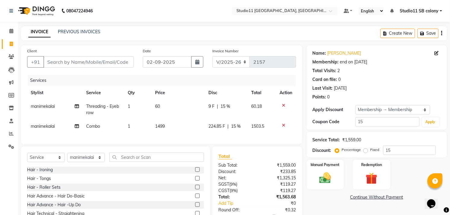
click at [183, 129] on td "1499" at bounding box center [178, 126] width 53 height 14
select select "69390"
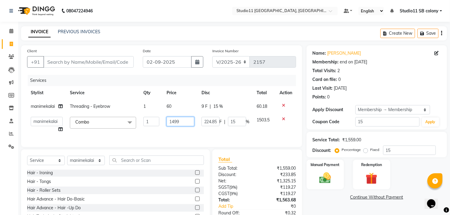
click at [183, 125] on input "1499" at bounding box center [180, 121] width 27 height 9
type input "1699"
click at [175, 84] on div "Services" at bounding box center [164, 80] width 273 height 11
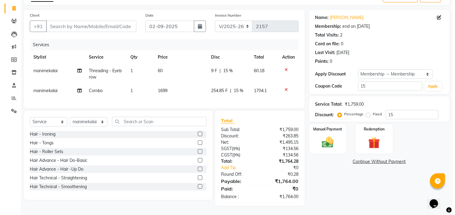
scroll to position [40, 0]
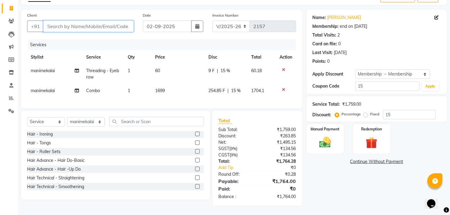
click at [93, 20] on input "Client" at bounding box center [88, 25] width 90 height 11
type input "9"
type input "0"
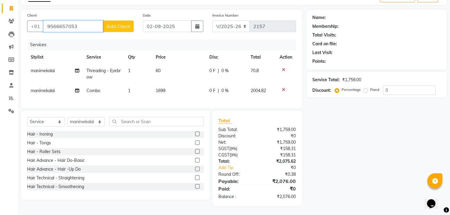
type input "9566657053"
click at [118, 23] on span "Add Client" at bounding box center [118, 26] width 24 height 6
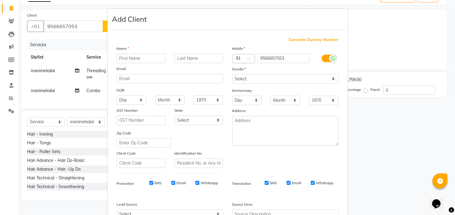
click at [130, 57] on input "text" at bounding box center [141, 58] width 49 height 9
click at [238, 77] on select "Select [DEMOGRAPHIC_DATA] [DEMOGRAPHIC_DATA] Other Prefer Not To Say" at bounding box center [285, 78] width 106 height 9
click at [143, 56] on input "Amika" at bounding box center [141, 58] width 49 height 9
type input "[PERSON_NAME]"
click at [264, 77] on select "Select [DEMOGRAPHIC_DATA] [DEMOGRAPHIC_DATA] Other Prefer Not To Say" at bounding box center [285, 78] width 106 height 9
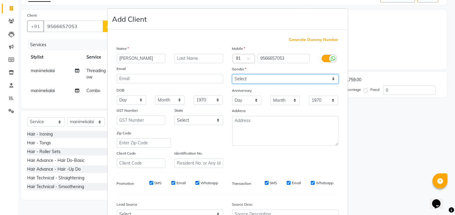
select select "[DEMOGRAPHIC_DATA]"
click at [232, 74] on select "Select [DEMOGRAPHIC_DATA] [DEMOGRAPHIC_DATA] Other Prefer Not To Say" at bounding box center [285, 78] width 106 height 9
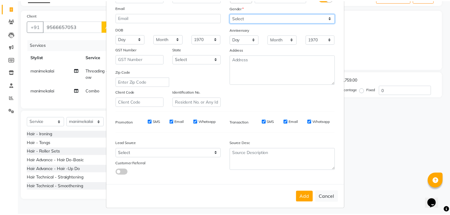
scroll to position [64, 0]
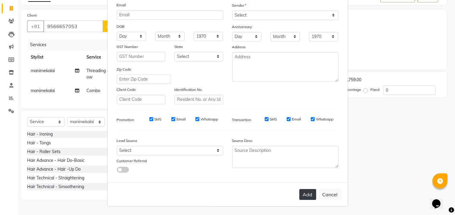
click at [309, 194] on button "Add" at bounding box center [308, 194] width 17 height 11
select select
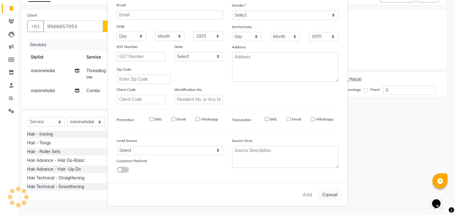
select select
checkbox input "false"
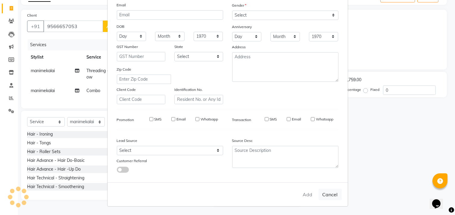
checkbox input "false"
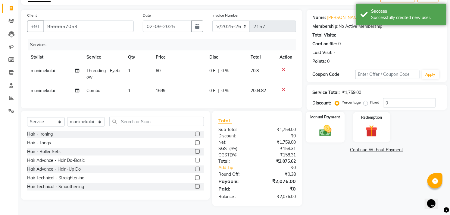
click at [329, 124] on img at bounding box center [326, 131] width 20 height 14
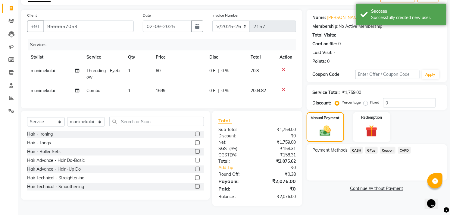
click at [371, 150] on div "Payment Methods CASH GPay Coupon CARD" at bounding box center [377, 162] width 140 height 36
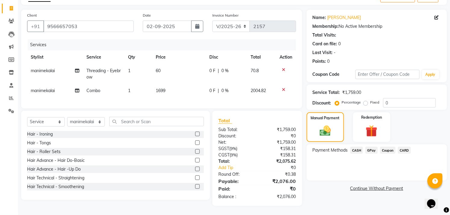
click at [374, 147] on span "GPay" at bounding box center [372, 150] width 12 height 7
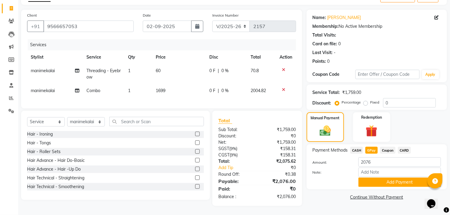
click at [397, 177] on button "Add Payment" at bounding box center [400, 181] width 83 height 9
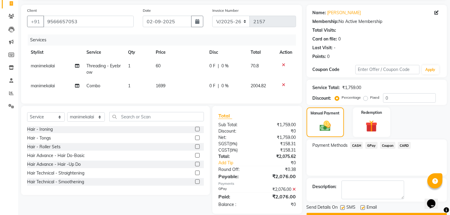
scroll to position [56, 0]
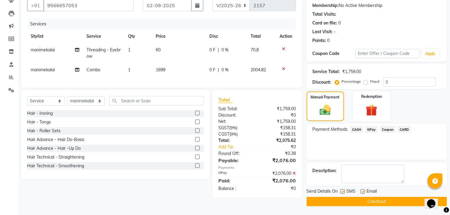
click at [362, 191] on label at bounding box center [363, 191] width 5 height 5
click at [362, 191] on input "checkbox" at bounding box center [363, 192] width 4 height 4
checkbox input "false"
click at [379, 200] on button "Checkout" at bounding box center [377, 201] width 140 height 9
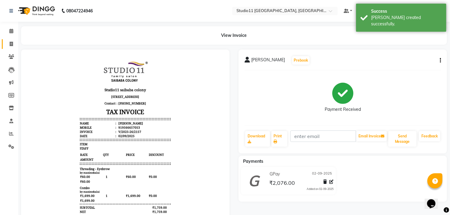
click at [5, 39] on link "Invoice" at bounding box center [9, 44] width 14 height 10
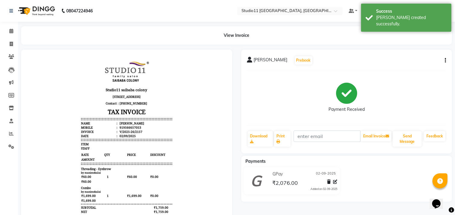
select select "7717"
select select "service"
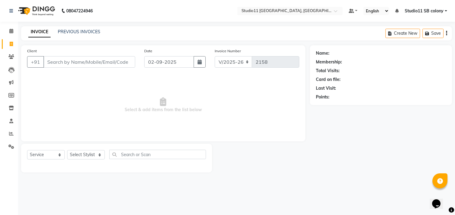
click at [353, 140] on div "Name: Membership: Total Visits: Card on file: Last Visit: Points:" at bounding box center [383, 108] width 147 height 127
